Goal: Find contact information: Find contact information

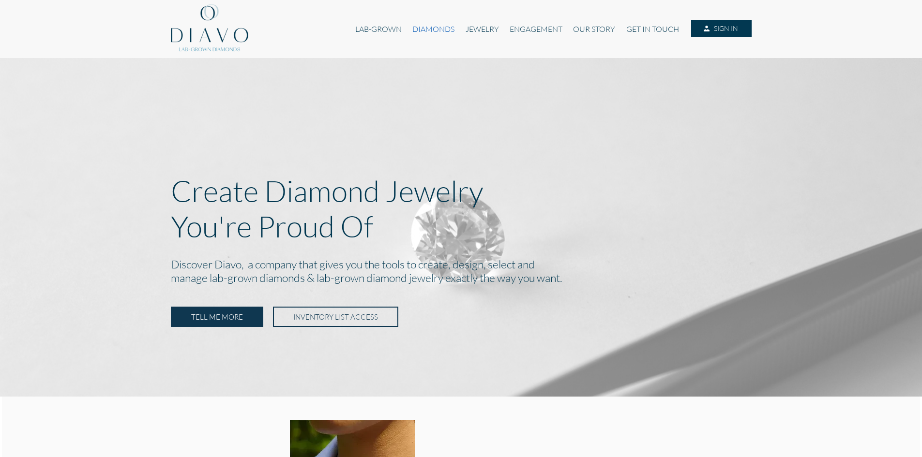
click at [426, 26] on link "DIAMONDS" at bounding box center [433, 29] width 53 height 18
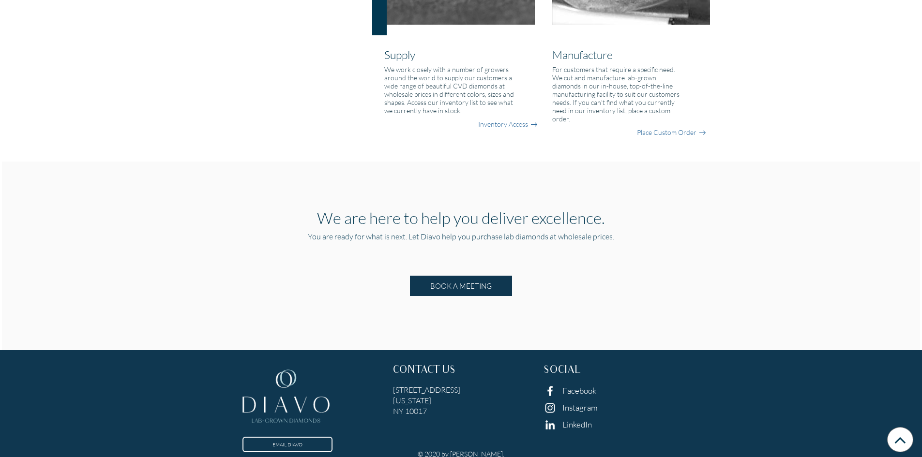
scroll to position [870, 0]
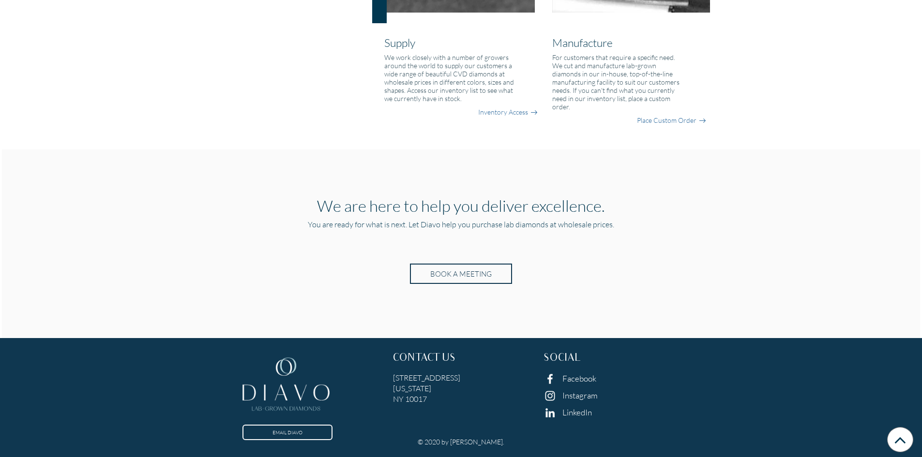
click at [465, 274] on span "BOOK A MEETING" at bounding box center [460, 274] width 61 height 9
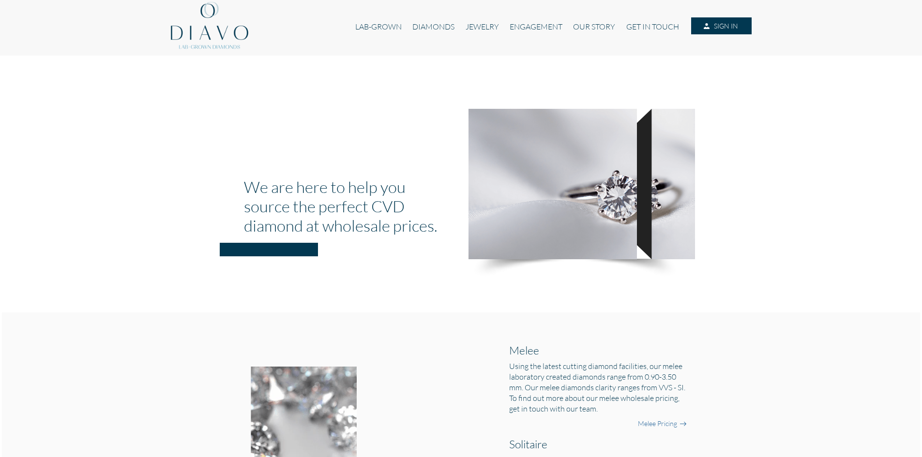
scroll to position [0, 0]
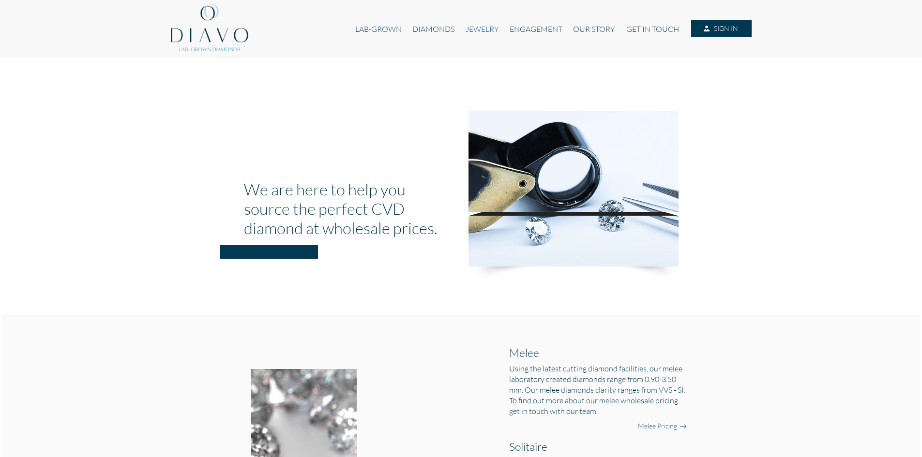
click at [481, 30] on link "JEWELRY" at bounding box center [482, 29] width 44 height 18
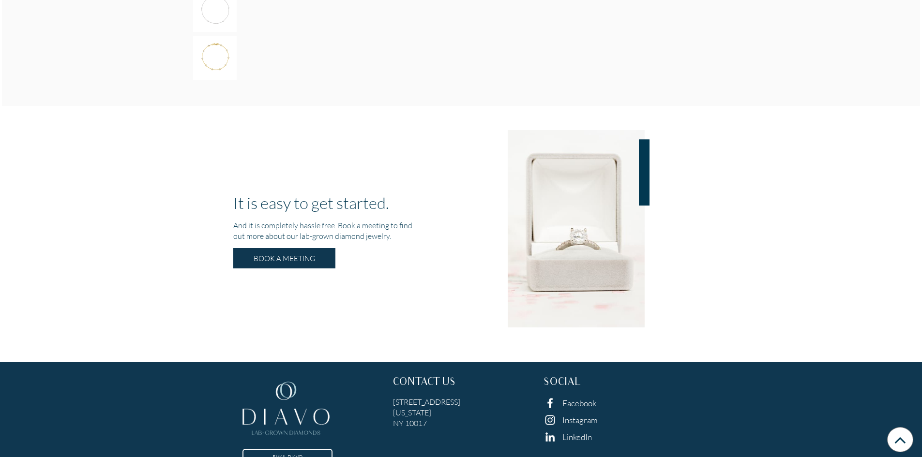
scroll to position [1772, 0]
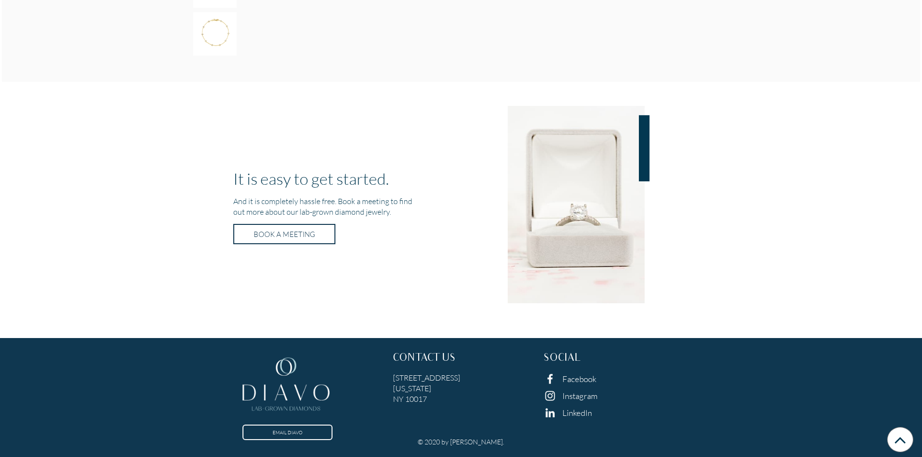
click at [289, 231] on span "BOOK A MEETING" at bounding box center [284, 234] width 61 height 9
click at [289, 431] on link "EMAIL DIAVO" at bounding box center [287, 433] width 88 height 14
